Goal: Task Accomplishment & Management: Manage account settings

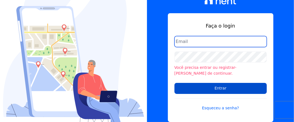
type input "[EMAIL_ADDRESS][DOMAIN_NAME]"
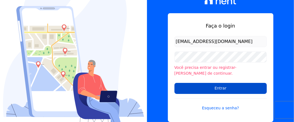
click at [211, 83] on input "Entrar" at bounding box center [220, 88] width 92 height 11
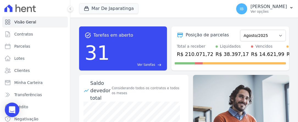
click at [9, 111] on icon "Open Intercom Messenger" at bounding box center [12, 109] width 7 height 7
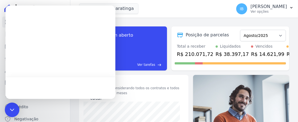
click at [12, 110] on div "Open Intercom Messenger" at bounding box center [12, 110] width 0 height 0
click at [12, 110] on icon "Open Intercom Messenger" at bounding box center [12, 110] width 0 height 0
click at [12, 110] on div "Open Intercom Messenger" at bounding box center [12, 110] width 0 height 0
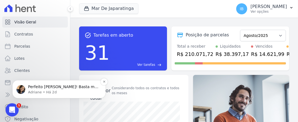
click at [46, 90] on p "Adriane • Há 2d" at bounding box center [63, 91] width 71 height 5
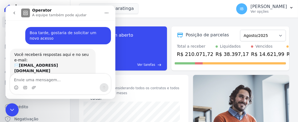
scroll to position [6, 0]
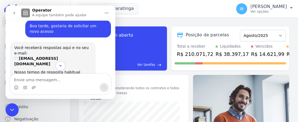
click at [46, 82] on textarea "Envie uma mensagem..." at bounding box center [60, 78] width 100 height 9
type textarea "b"
type textarea "BOM DIA"
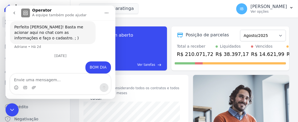
scroll to position [148, 0]
type textarea "E"
type textarea "estou precisando de acesso"
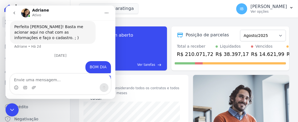
scroll to position [161, 0]
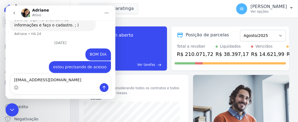
type textarea "[EMAIL_ADDRESS][DOMAIN_NAME]"
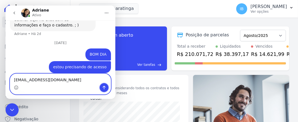
click at [103, 85] on icon "Enviar uma mensagem" at bounding box center [104, 87] width 4 height 4
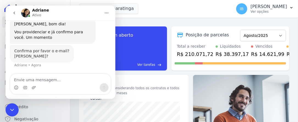
scroll to position [227, 0]
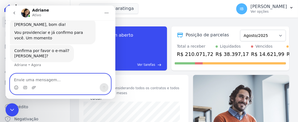
click at [27, 81] on textarea "Envie uma mensagem..." at bounding box center [60, 78] width 100 height 9
type textarea "[EMAIL_ADDRESS][DOMAIN_NAME]"
click at [103, 87] on icon "Enviar uma mensagem" at bounding box center [104, 87] width 4 height 4
